Goal: Task Accomplishment & Management: Use online tool/utility

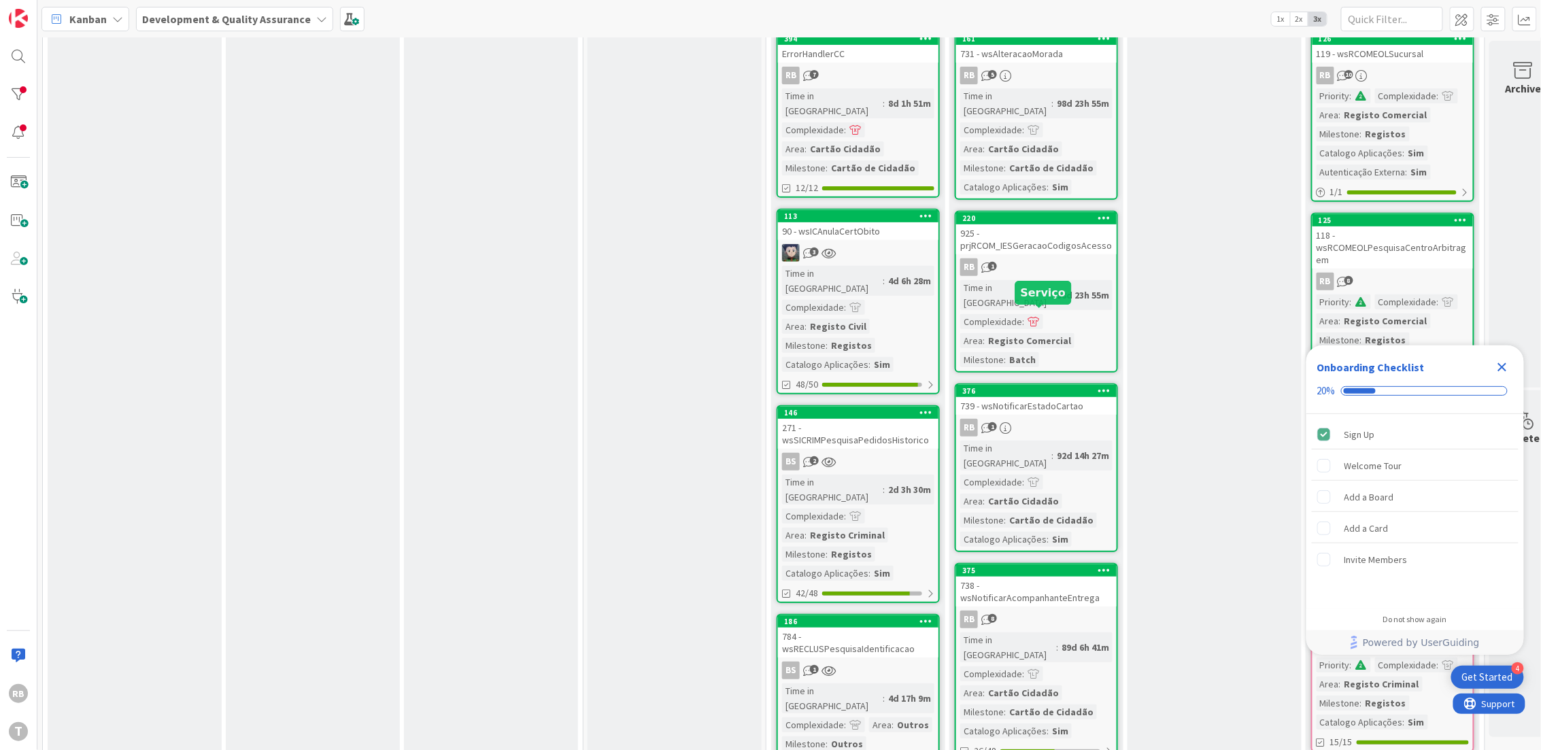
scroll to position [90, 0]
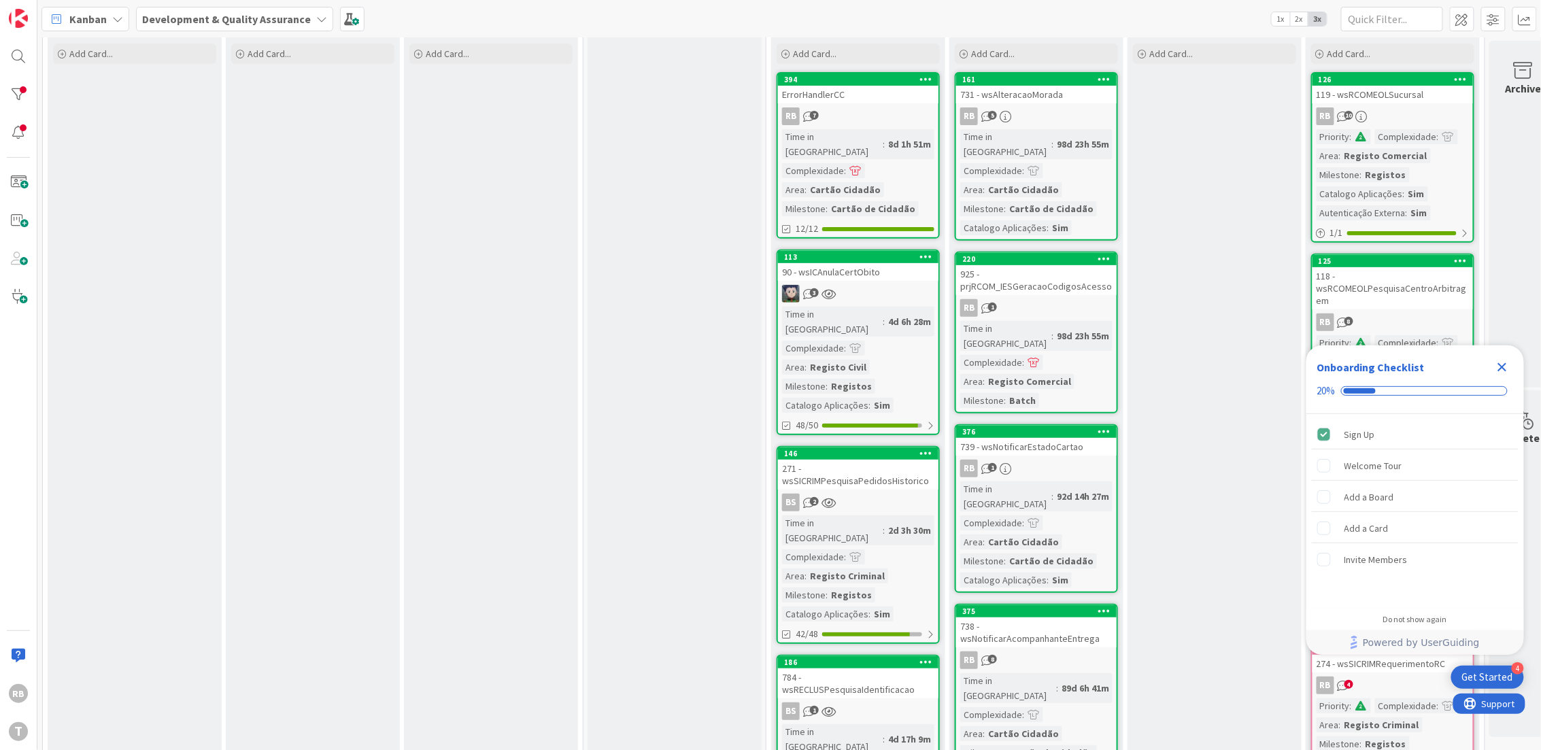
click at [885, 314] on div "4d 6h 28m" at bounding box center [910, 321] width 50 height 15
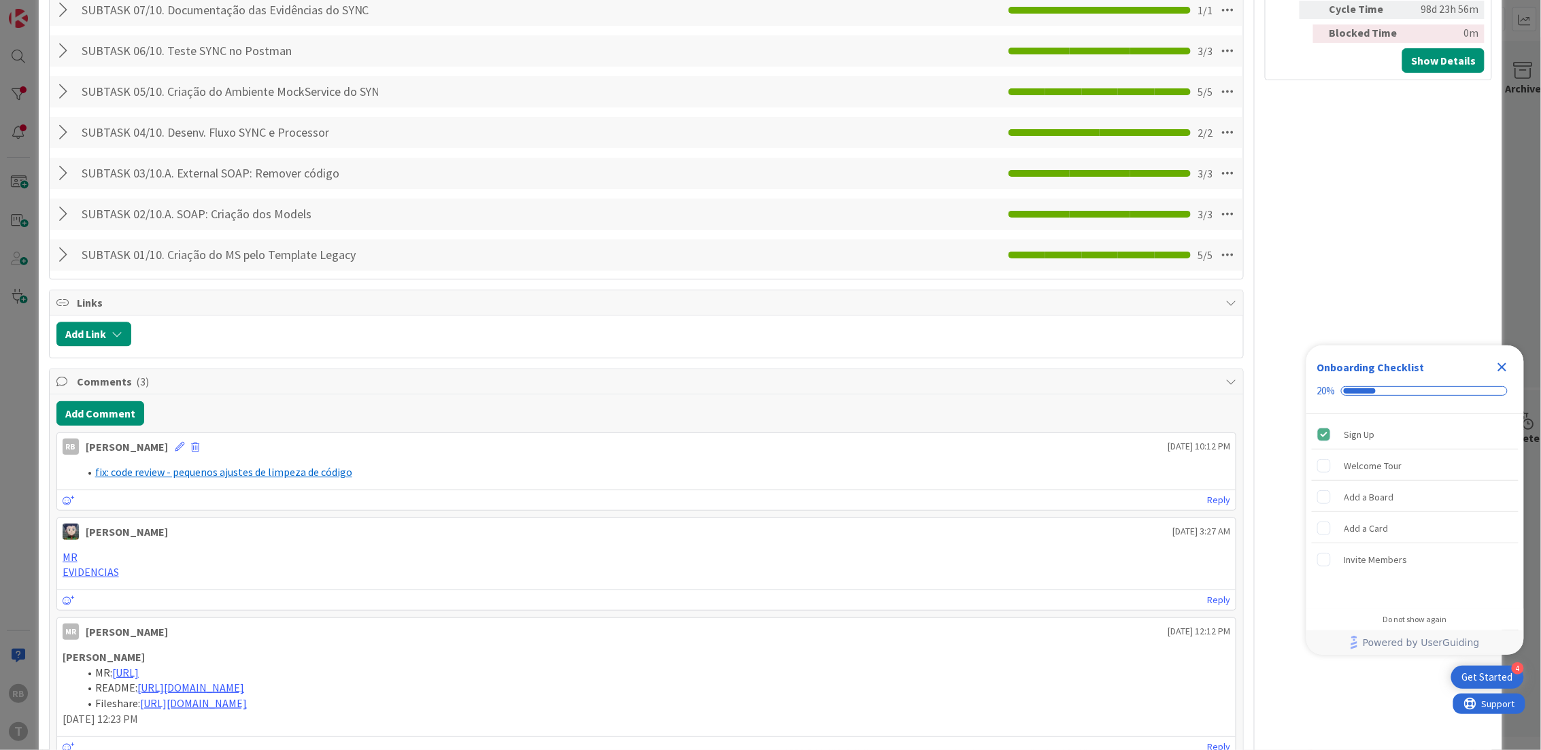
scroll to position [1178, 0]
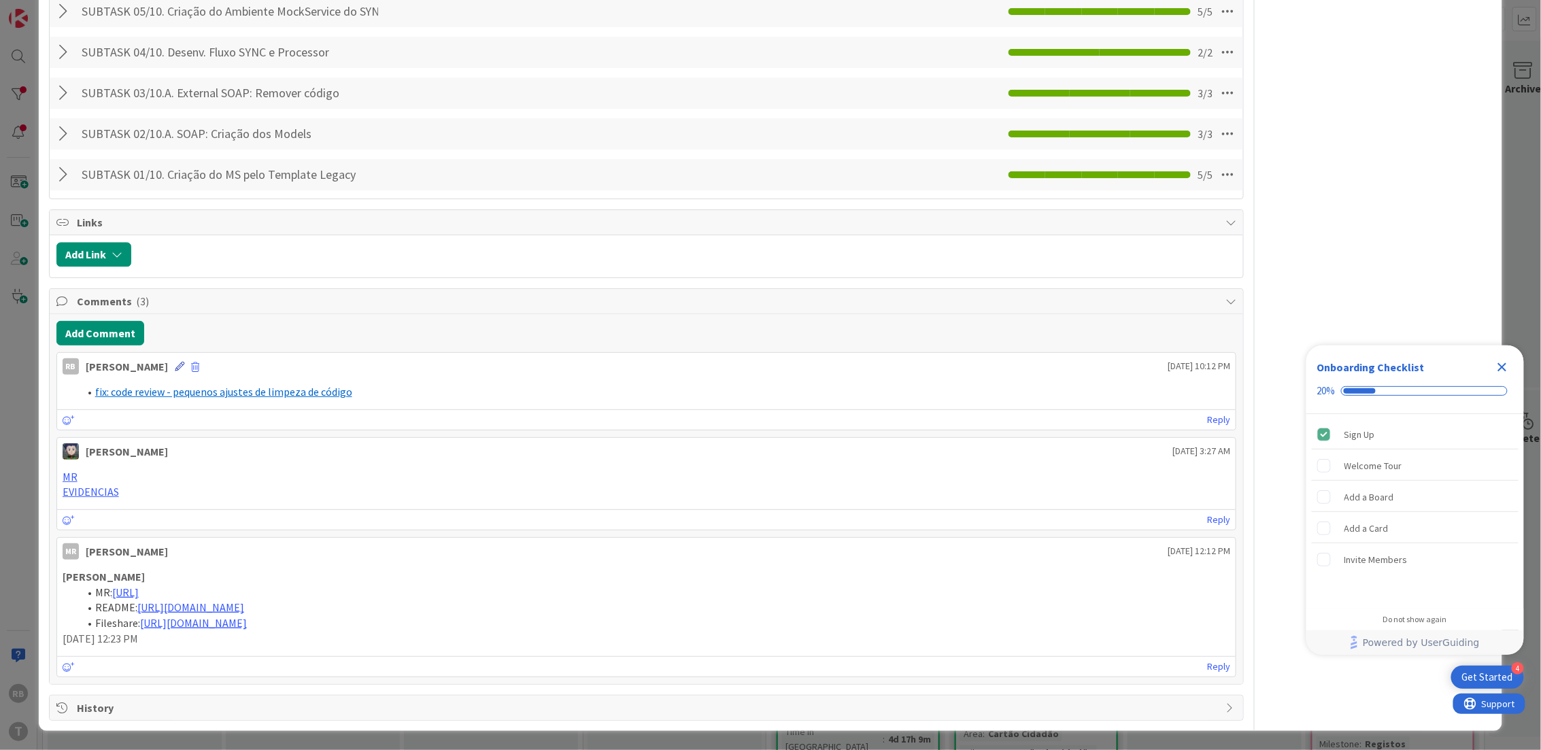
click at [175, 362] on icon at bounding box center [180, 367] width 10 height 10
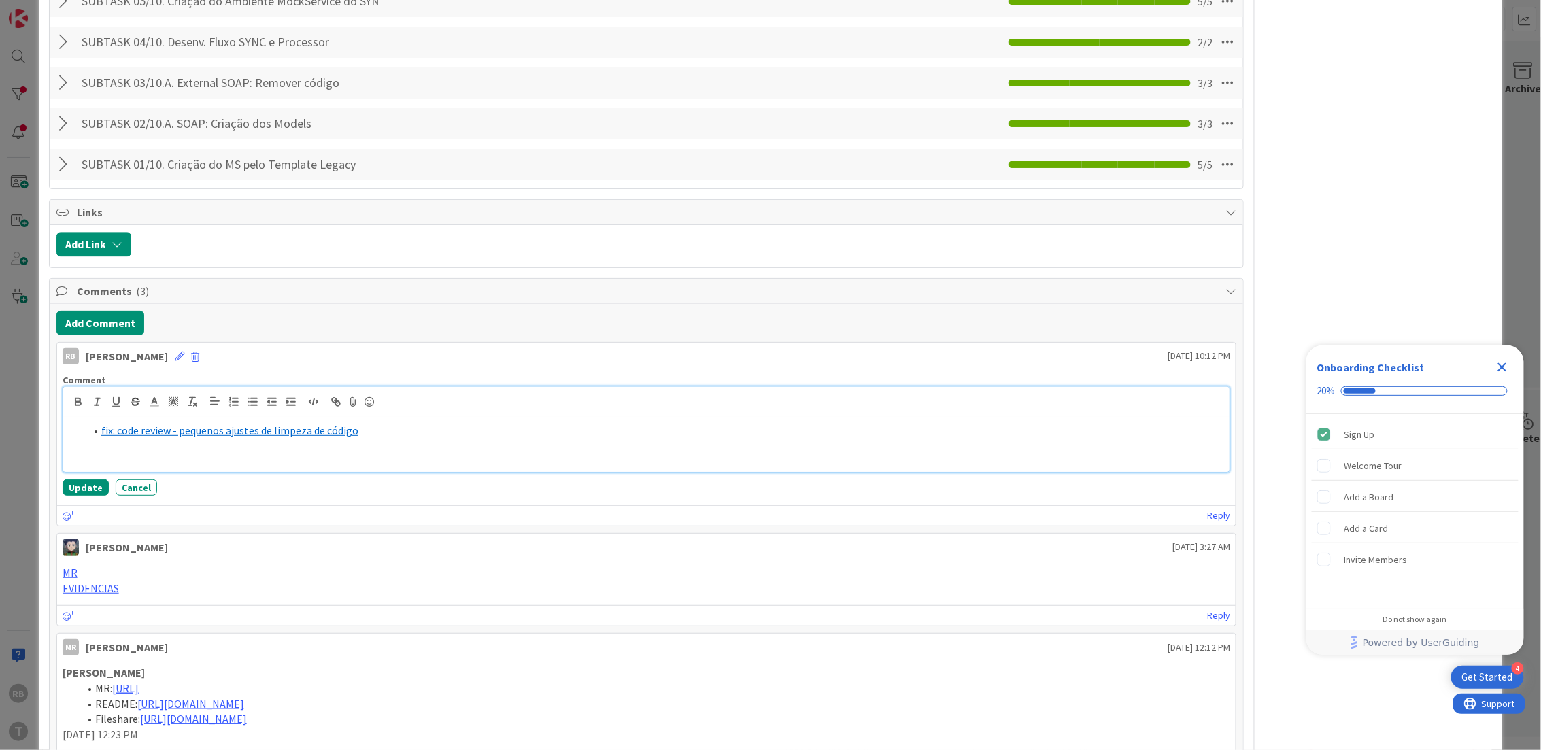
click at [399, 436] on li "fix: code review - pequenos ajustes de limpeza de código" at bounding box center [655, 431] width 1140 height 16
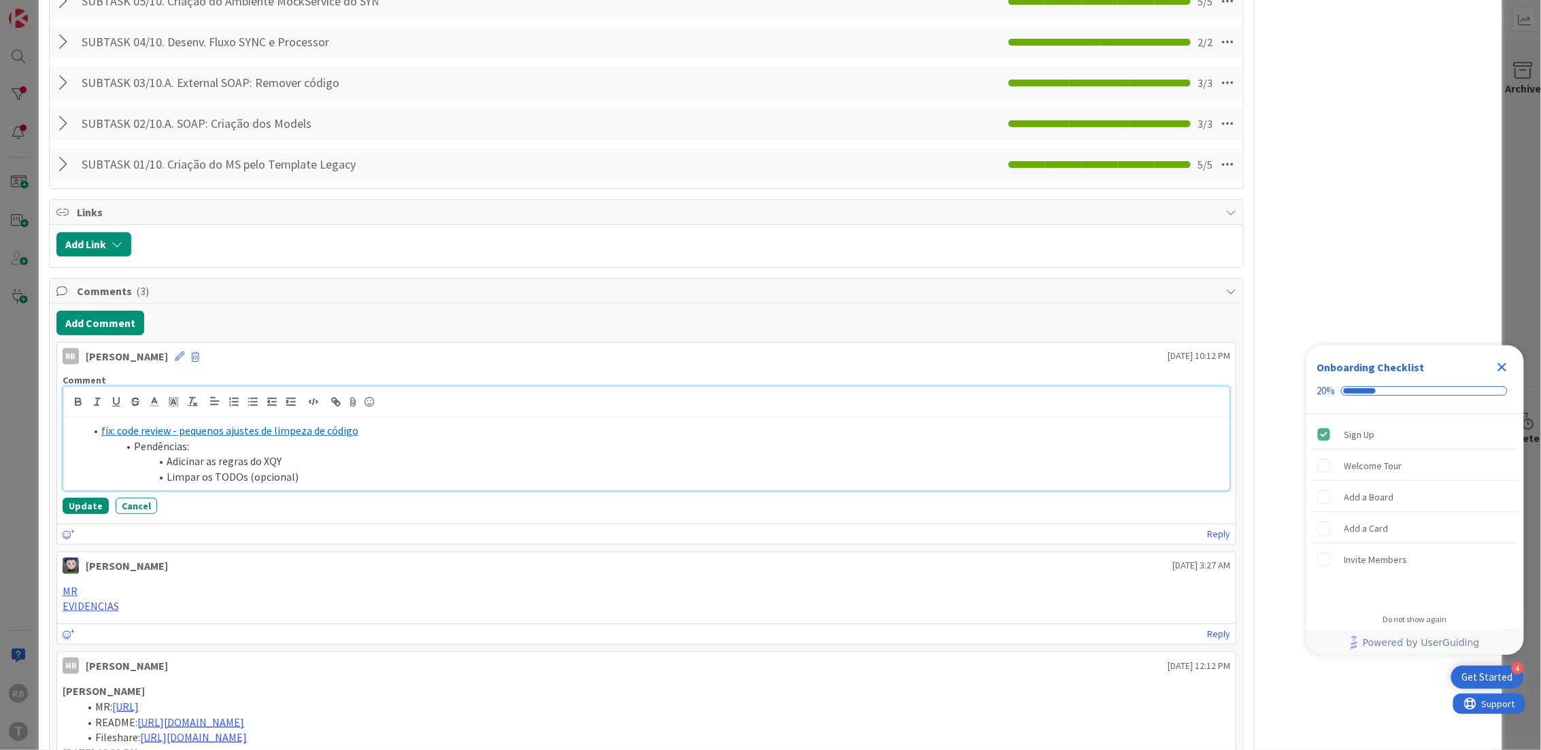
click at [239, 481] on li "Limpar os TODOs (opcional)" at bounding box center [655, 477] width 1140 height 16
click at [390, 475] on li "Limpar os TODOs faltantes (opcional)" at bounding box center [655, 477] width 1140 height 16
click at [73, 499] on button "Update" at bounding box center [86, 506] width 46 height 16
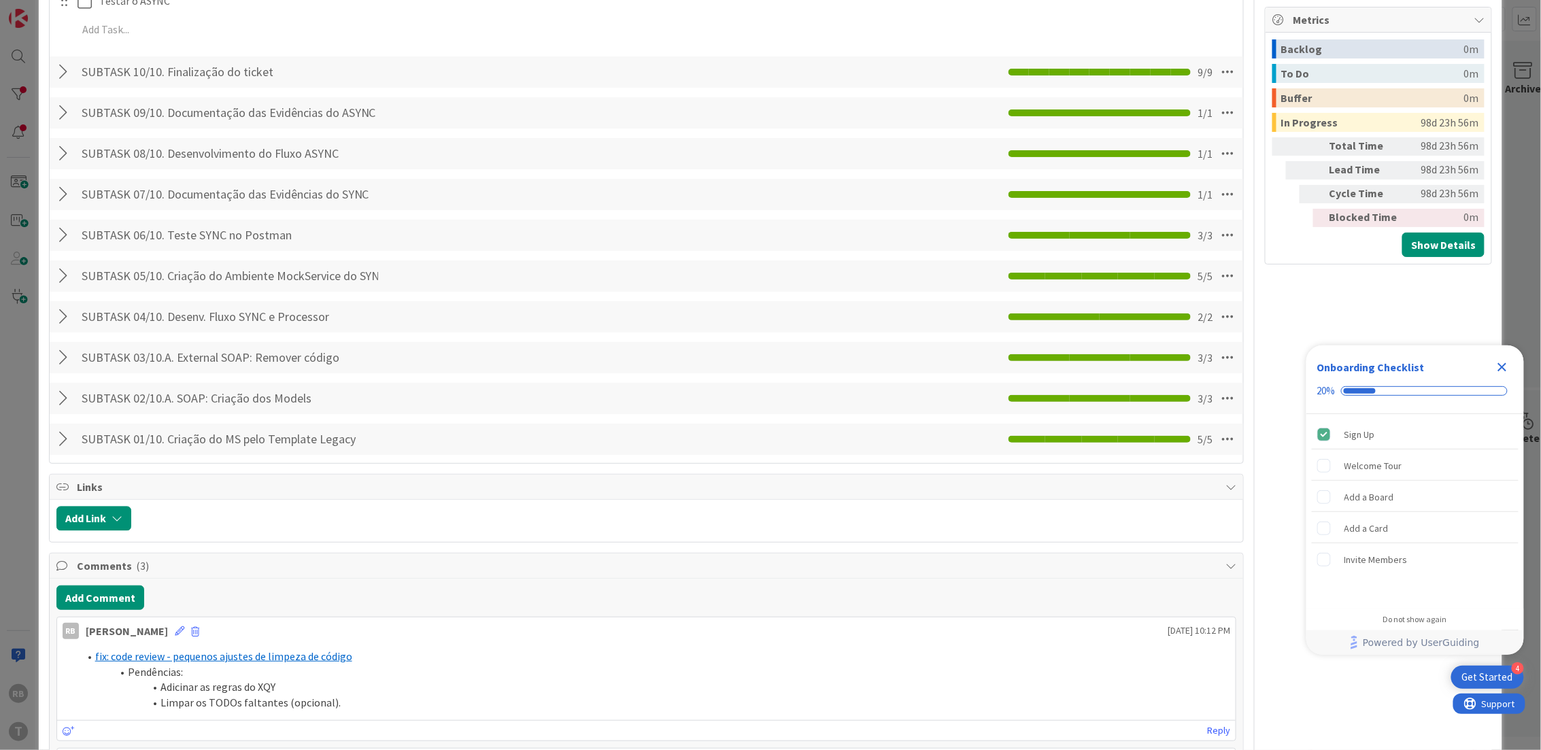
scroll to position [816, 0]
